Goal: Check status: Check status

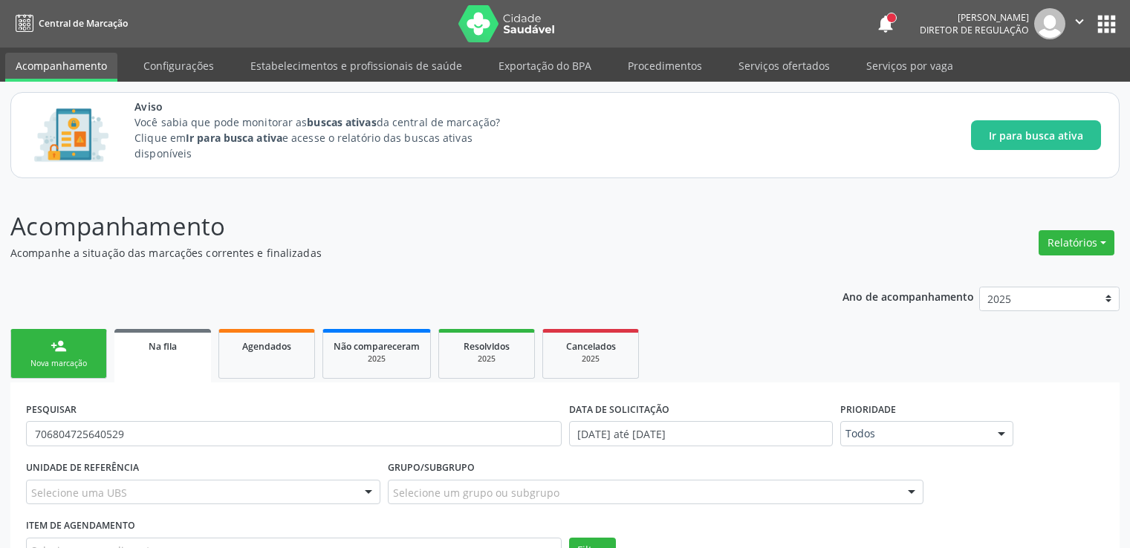
scroll to position [279, 0]
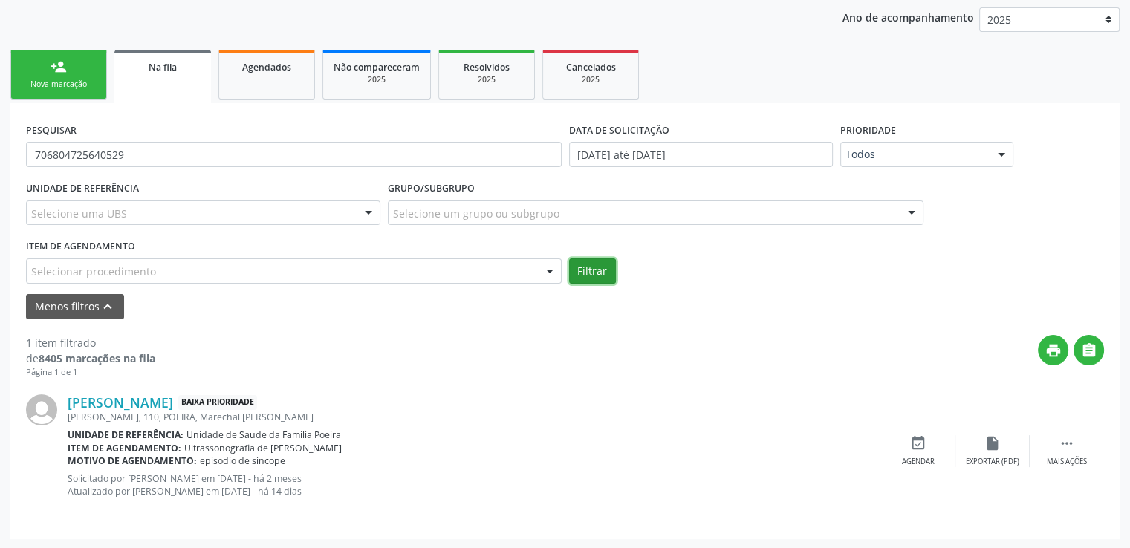
click at [583, 271] on button "Filtrar" at bounding box center [592, 271] width 47 height 25
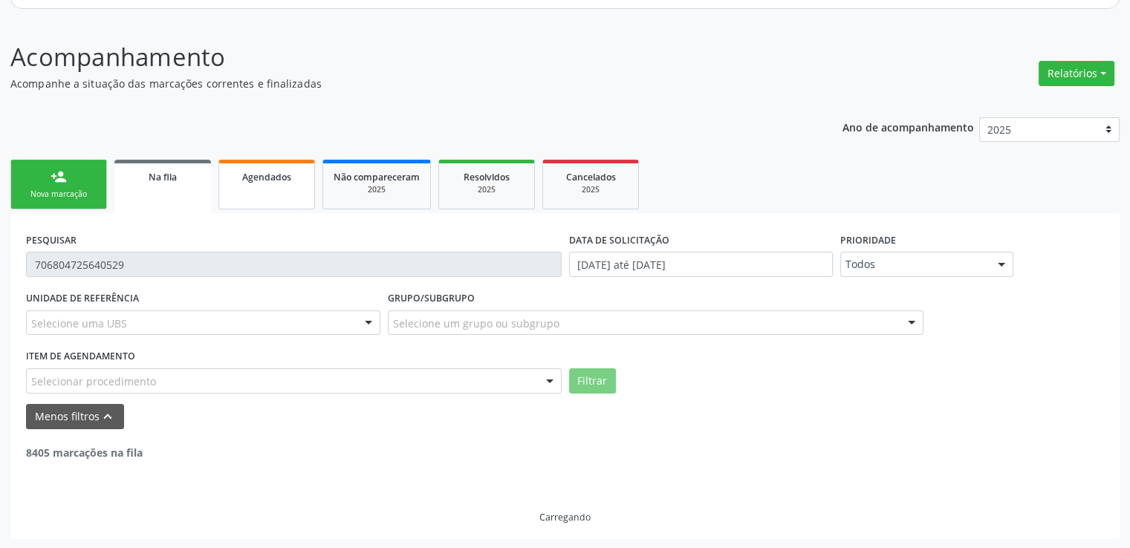
scroll to position [122, 0]
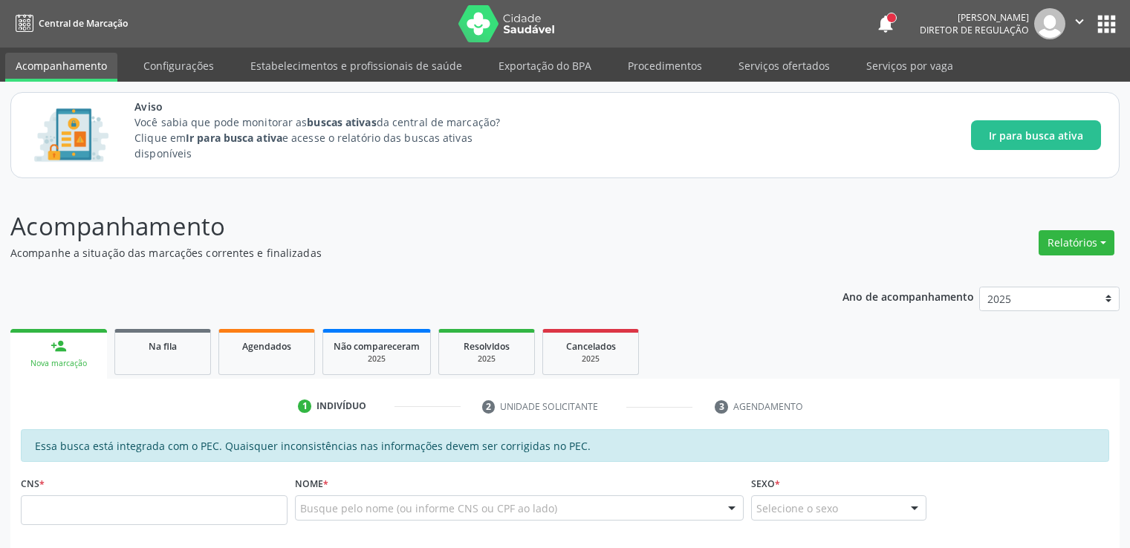
scroll to position [122, 0]
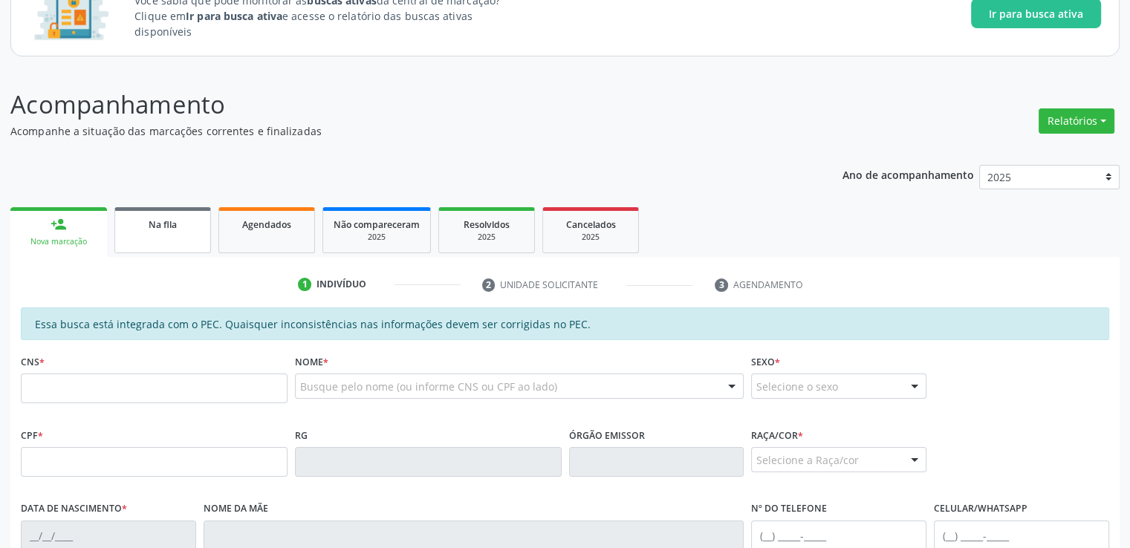
click at [155, 222] on span "Na fila" at bounding box center [163, 224] width 28 height 13
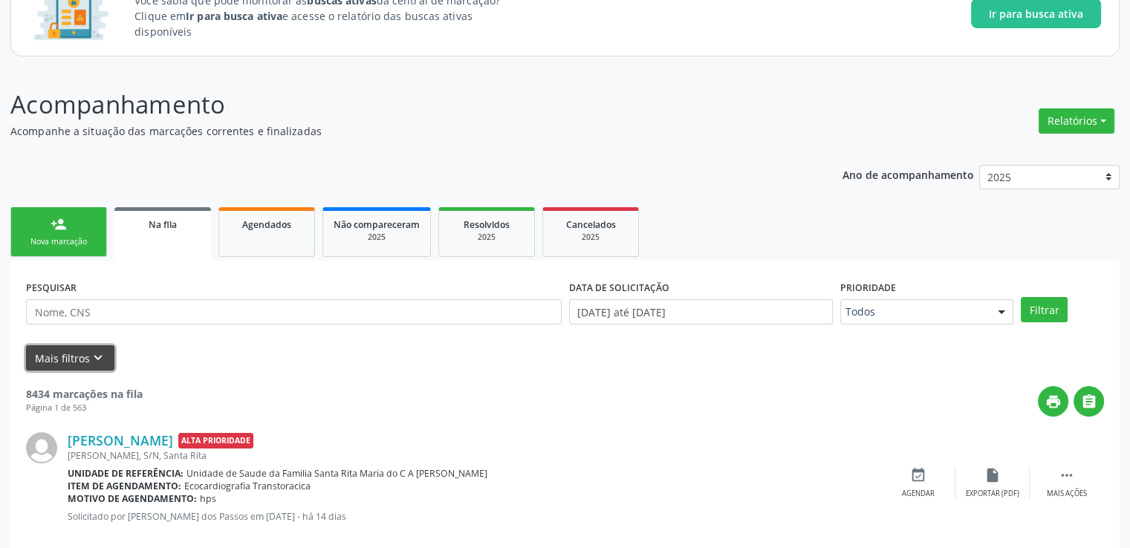
click at [89, 366] on button "Mais filtros keyboard_arrow_down" at bounding box center [70, 359] width 88 height 26
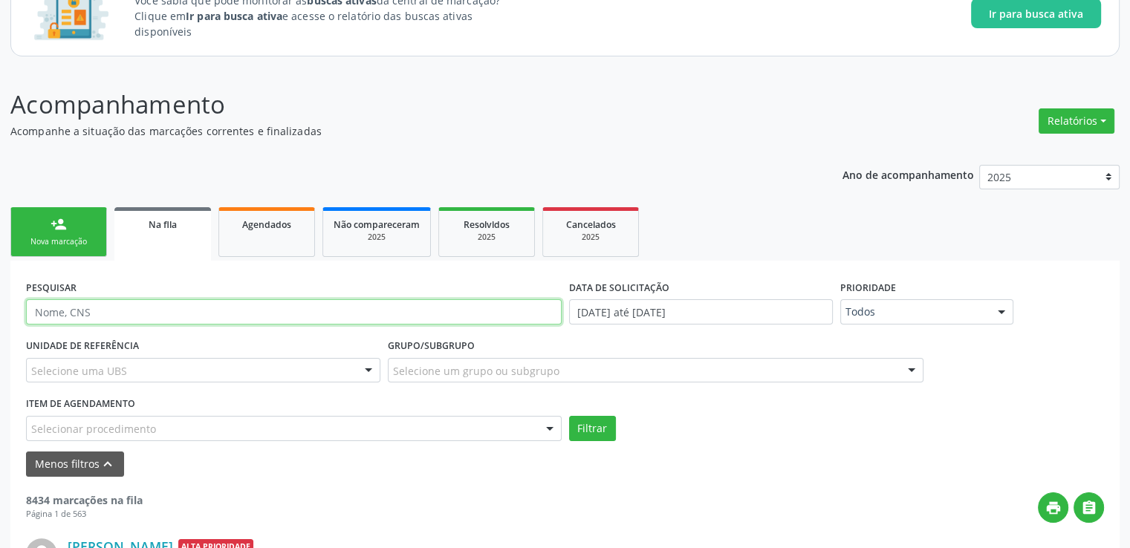
click at [86, 314] on input "text" at bounding box center [294, 311] width 536 height 25
type input "707602244194090"
click at [569, 416] on button "Filtrar" at bounding box center [592, 428] width 47 height 25
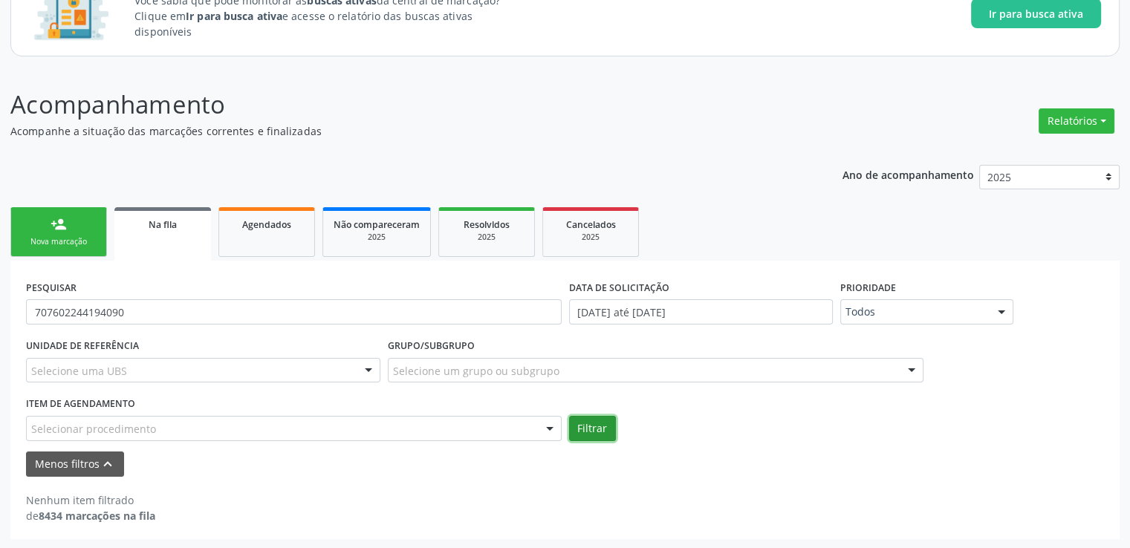
click at [591, 425] on button "Filtrar" at bounding box center [592, 428] width 47 height 25
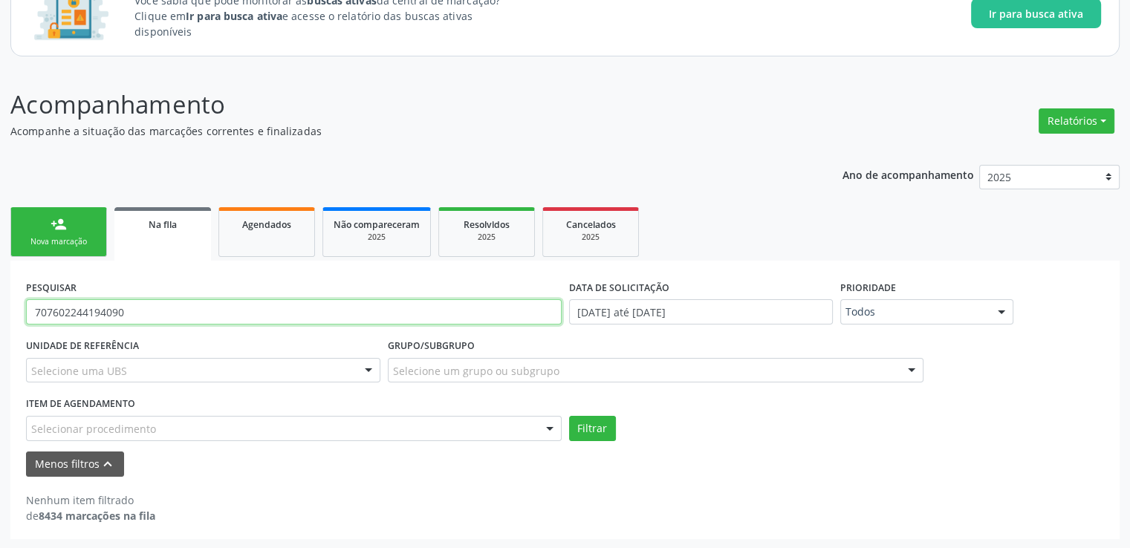
drag, startPoint x: 168, startPoint y: 316, endPoint x: 0, endPoint y: 316, distance: 167.9
click at [0, 316] on div "Acompanhamento Acompanhe a situação das marcações correntes e finalizadas Relat…" at bounding box center [565, 308] width 1130 height 483
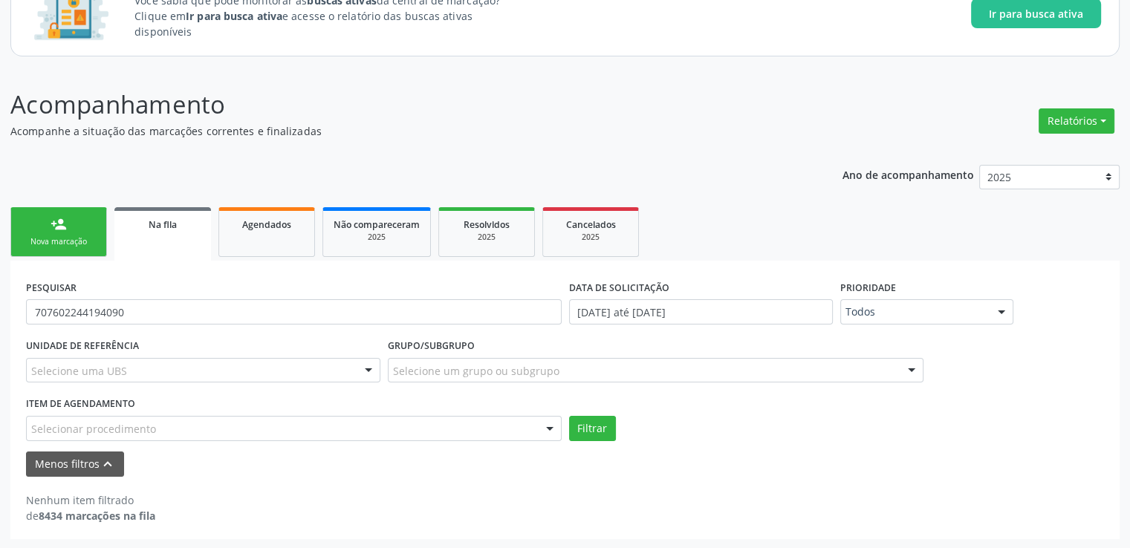
click at [0, 316] on div "Acompanhamento Acompanhe a situação das marcações correntes e finalizadas Relat…" at bounding box center [565, 308] width 1130 height 483
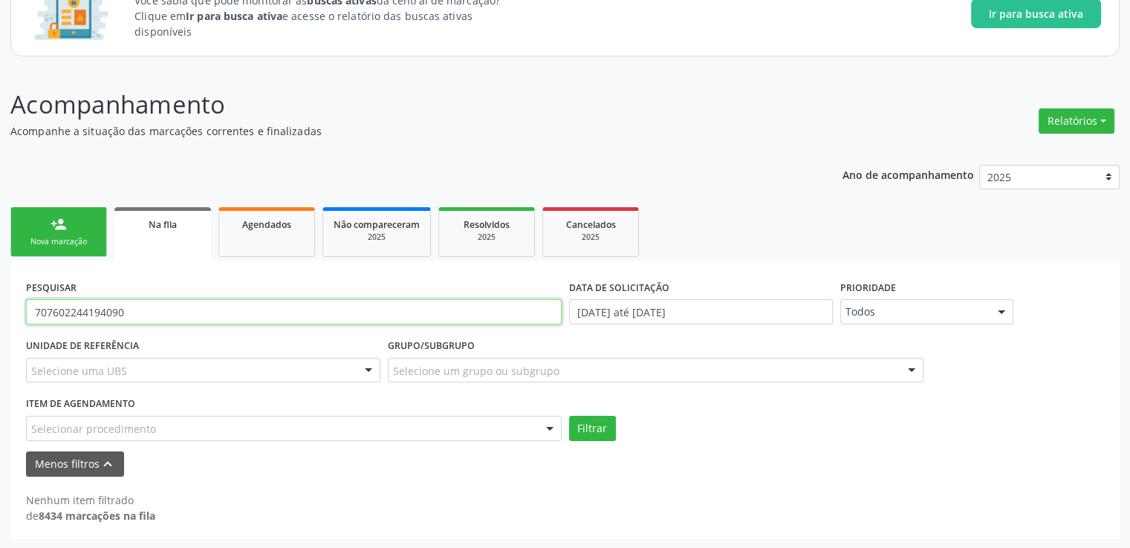
drag, startPoint x: 156, startPoint y: 311, endPoint x: 0, endPoint y: 295, distance: 156.9
click at [0, 295] on div "Acompanhamento Acompanhe a situação das marcações correntes e finalizadas Relat…" at bounding box center [565, 308] width 1130 height 483
type input "jose cosmo"
click at [569, 416] on button "Filtrar" at bounding box center [592, 428] width 47 height 25
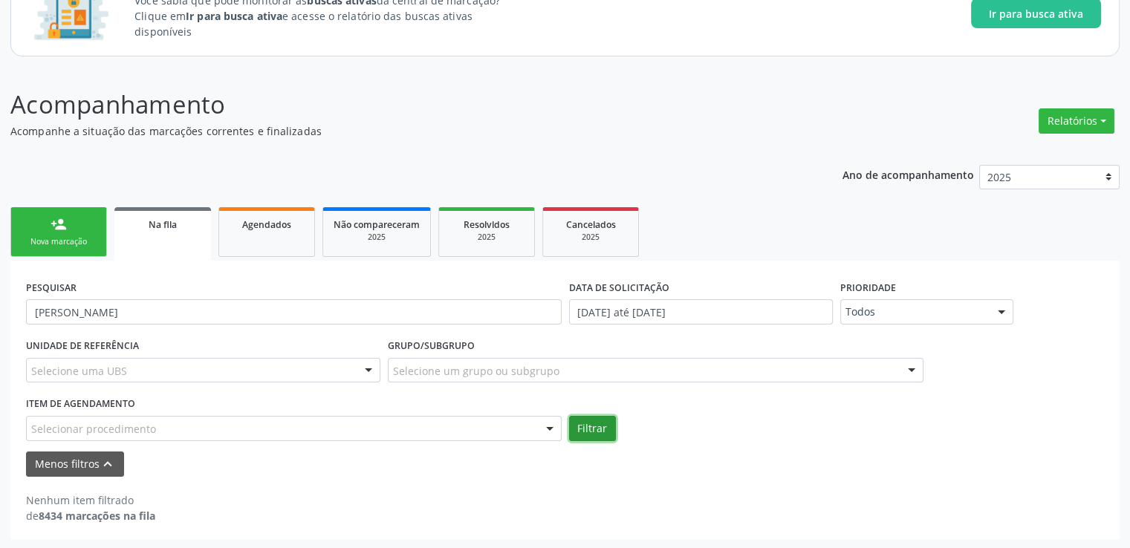
click at [587, 427] on button "Filtrar" at bounding box center [592, 428] width 47 height 25
